Goal: Task Accomplishment & Management: Manage account settings

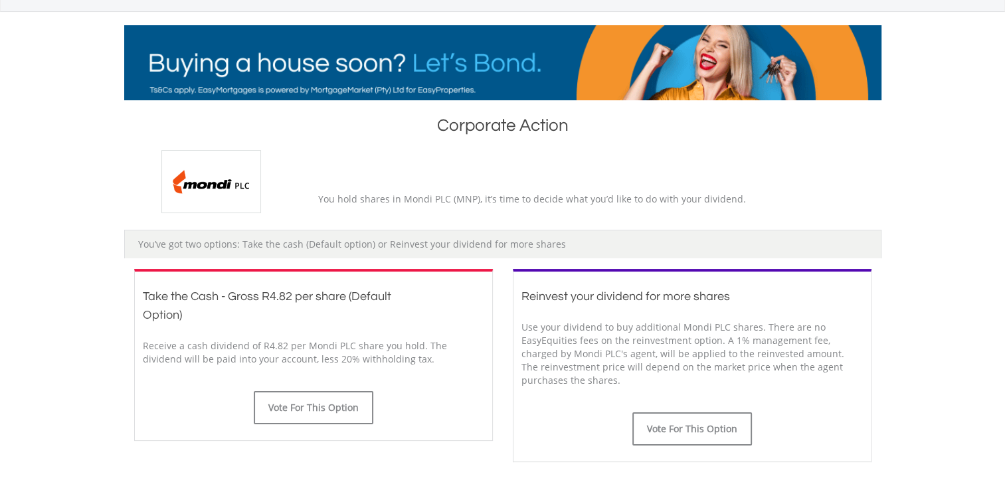
scroll to position [354, 0]
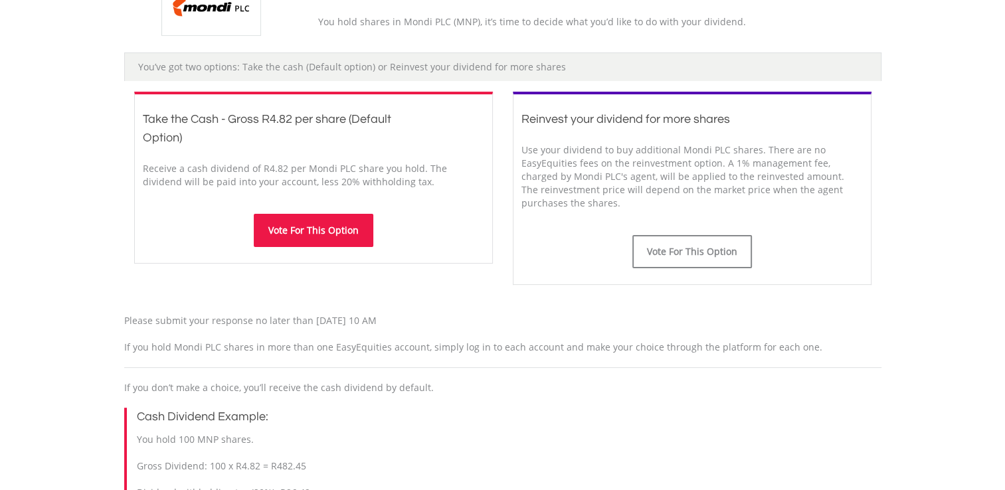
click at [343, 230] on button "Vote For This Option" at bounding box center [314, 230] width 120 height 33
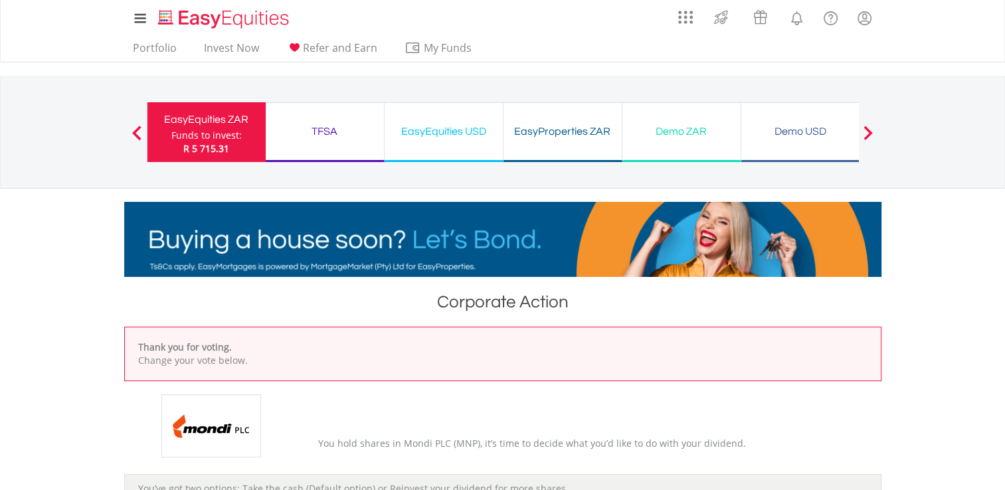
click at [221, 129] on div "Funds to invest:" at bounding box center [206, 135] width 70 height 13
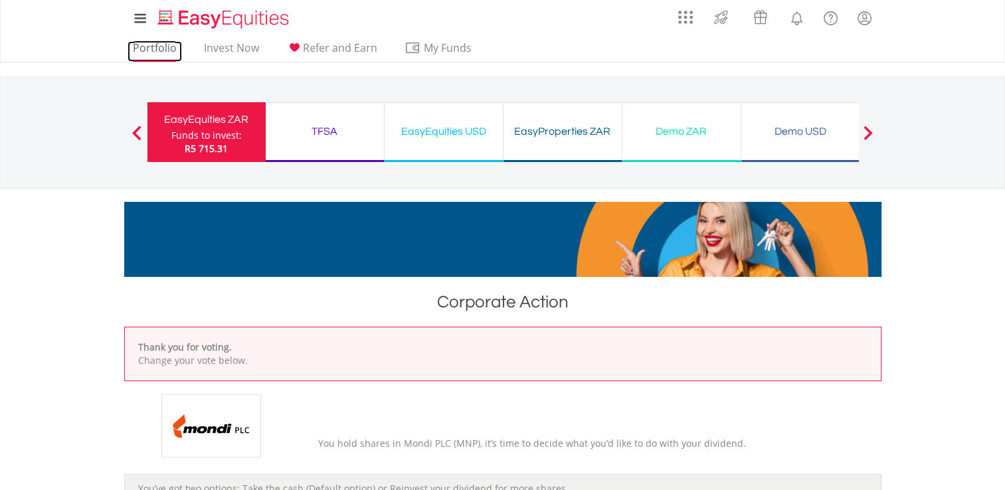
click at [167, 47] on link "Portfolio" at bounding box center [154, 51] width 54 height 21
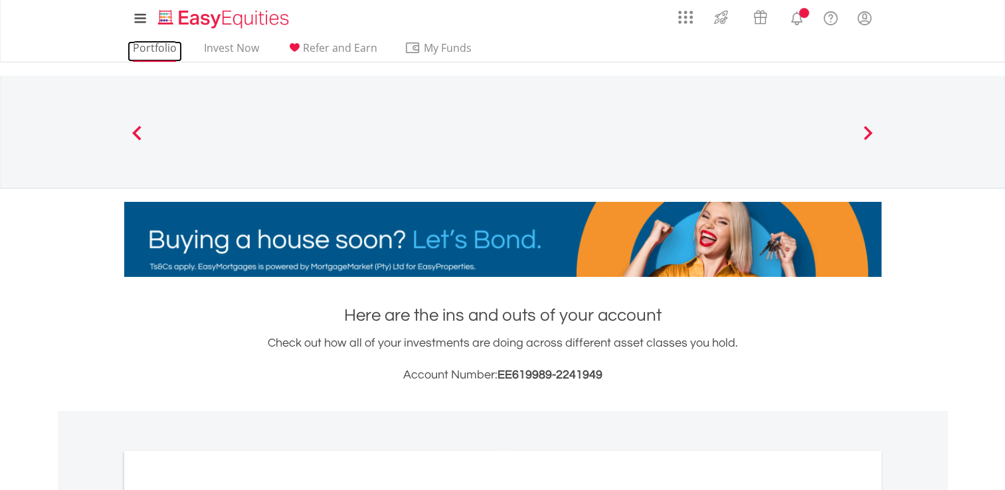
click at [161, 45] on link "Portfolio" at bounding box center [154, 51] width 54 height 21
click at [799, 20] on lord-icon "Notifications" at bounding box center [796, 18] width 17 height 17
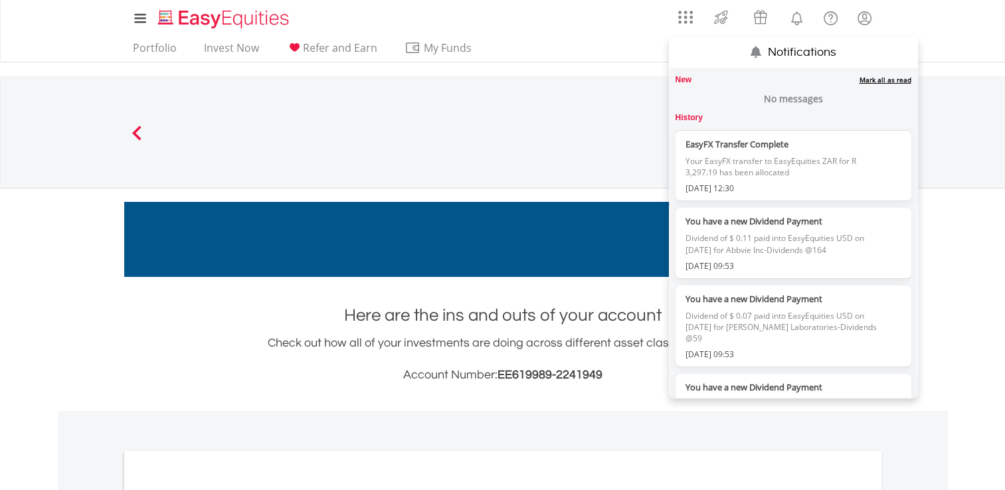
click at [621, 55] on div "Portfolio Invest Now Refer and Earn My Funds Fund your accounts Withdraw Money …" at bounding box center [502, 49] width 757 height 25
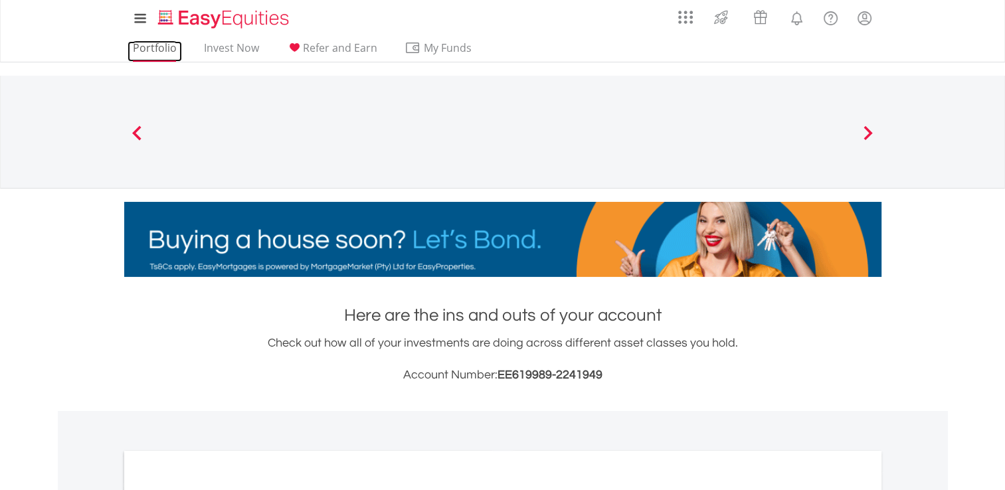
click at [149, 44] on link "Portfolio" at bounding box center [154, 51] width 54 height 21
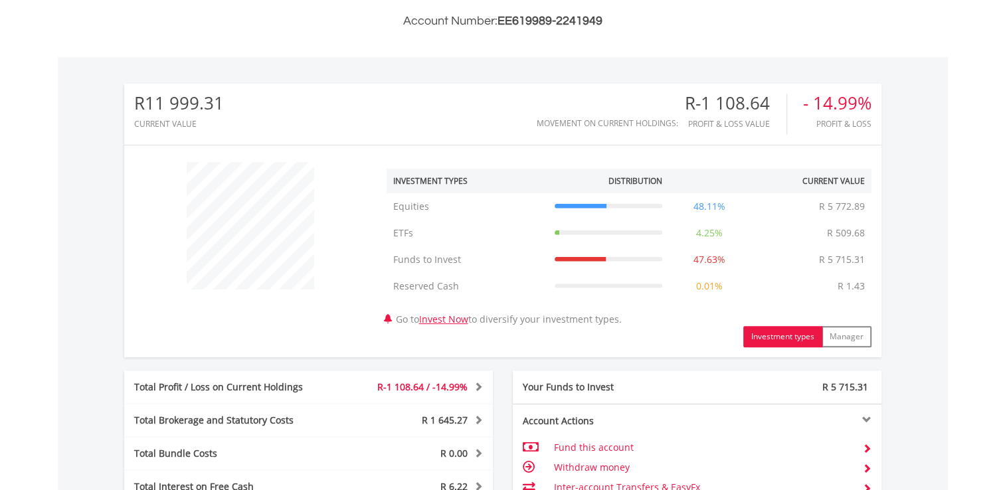
scroll to position [531, 0]
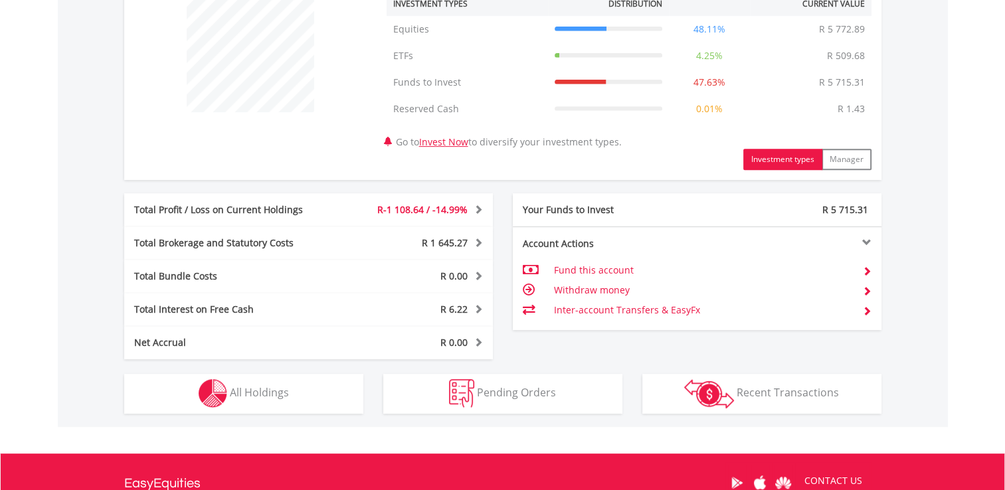
click at [603, 288] on td "Withdraw money" at bounding box center [702, 290] width 298 height 20
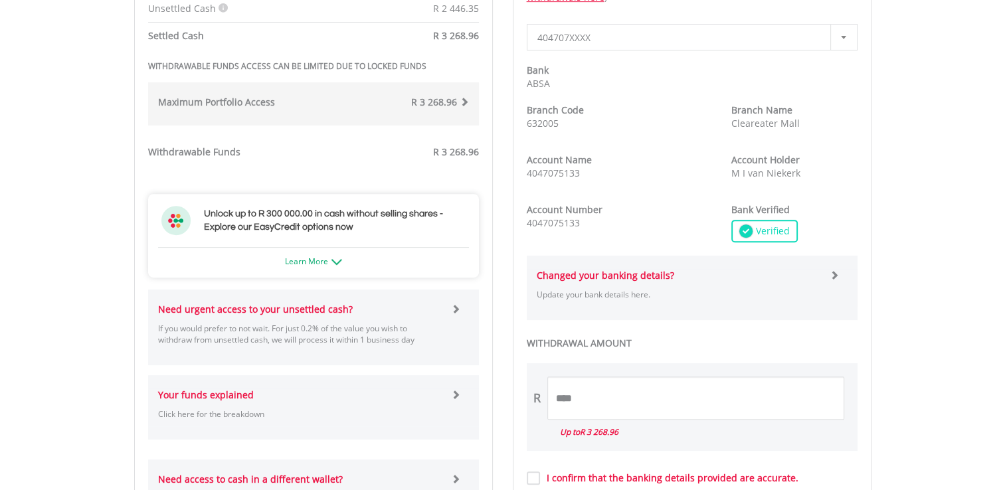
scroll to position [354, 0]
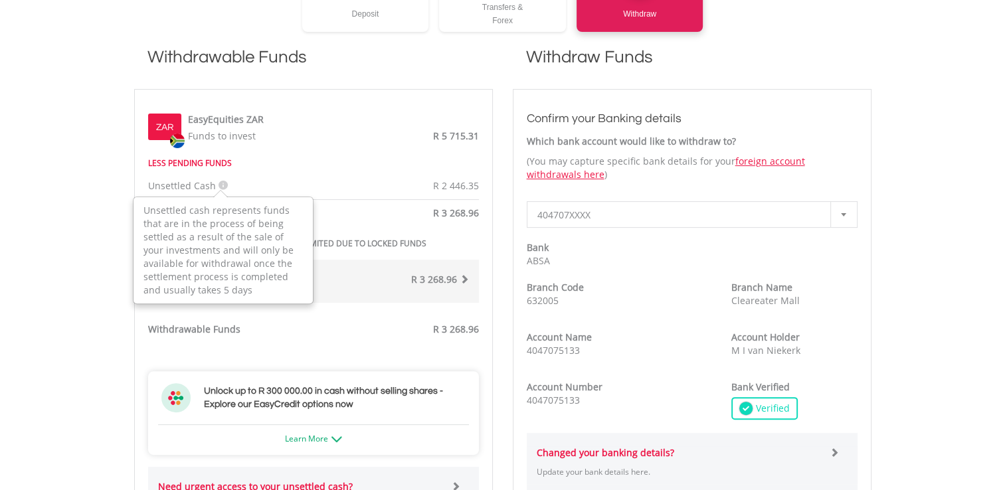
click at [223, 183] on icon at bounding box center [222, 185] width 9 height 9
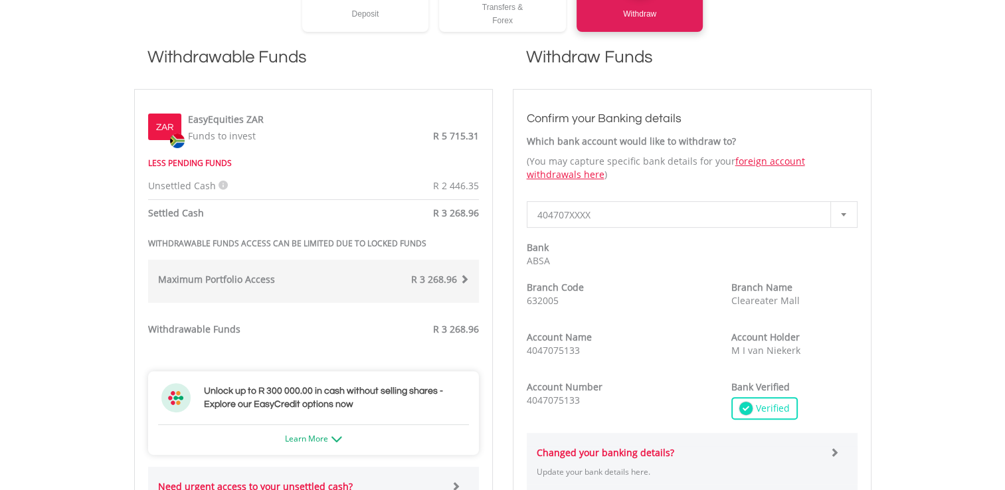
click at [317, 154] on div "Unsettled Cash Unsettled cash represents funds that are in the process of being…" at bounding box center [313, 170] width 351 height 43
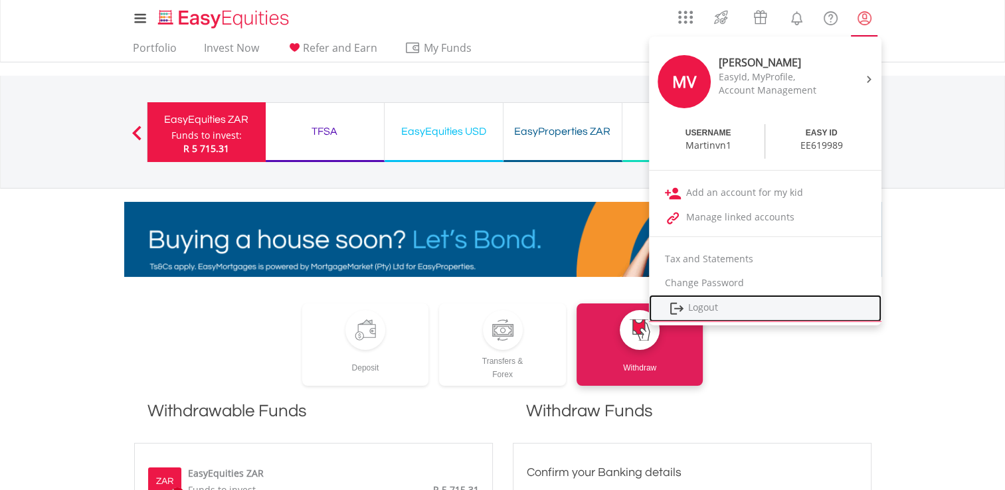
click at [708, 311] on link "Logout" at bounding box center [765, 308] width 232 height 27
